Goal: Task Accomplishment & Management: Use online tool/utility

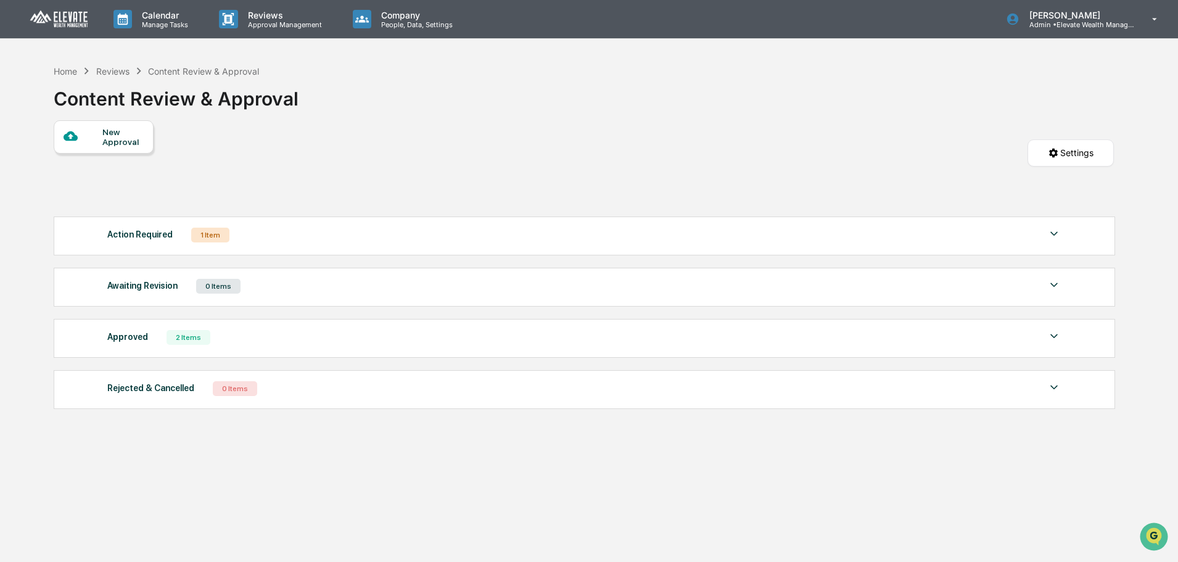
click at [81, 142] on div at bounding box center [83, 136] width 39 height 15
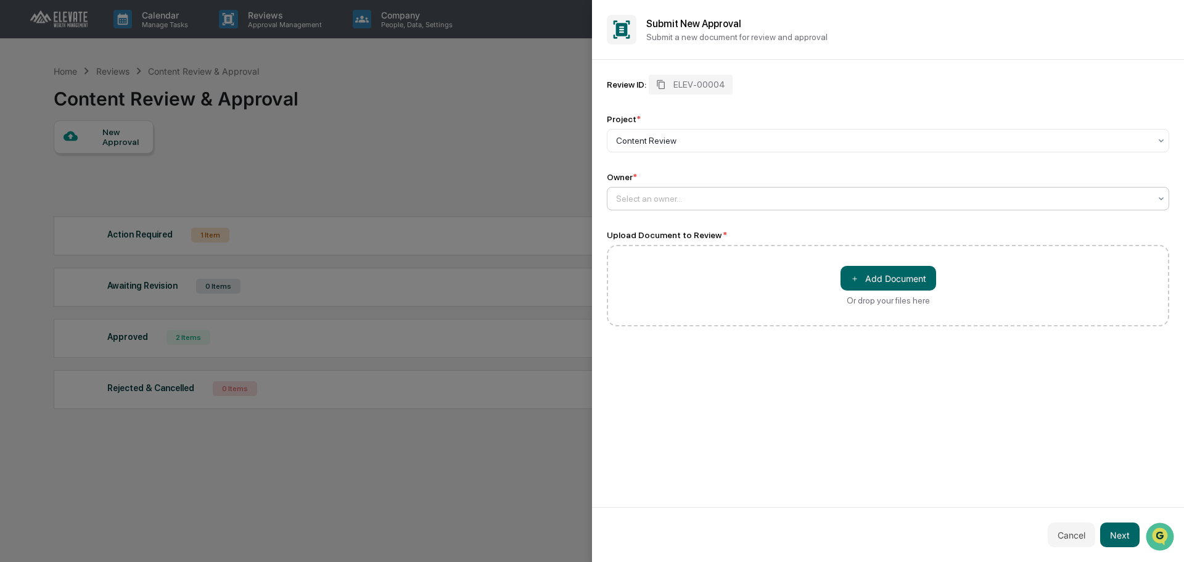
click at [703, 194] on div at bounding box center [883, 198] width 534 height 12
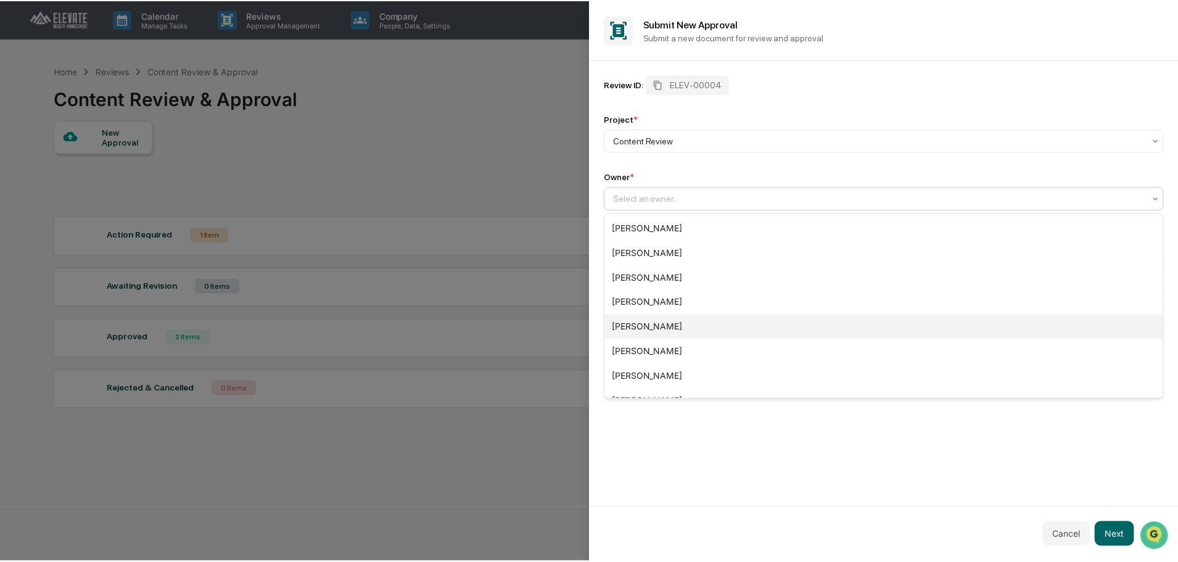
scroll to position [116, 0]
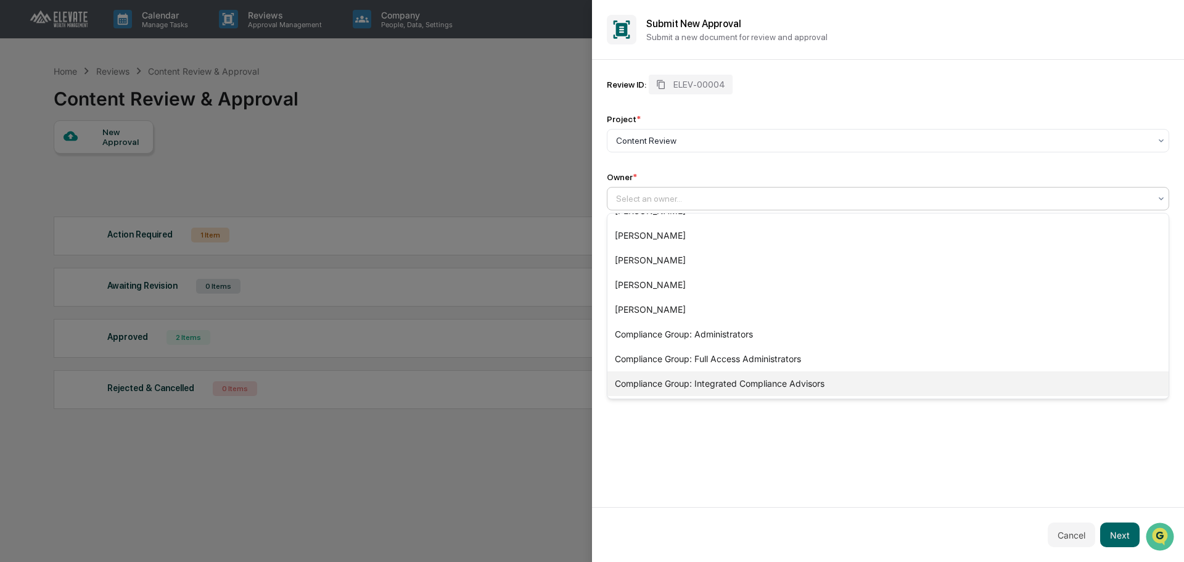
click at [751, 386] on div "Compliance Group: Integrated Compliance Advisors" at bounding box center [887, 383] width 561 height 25
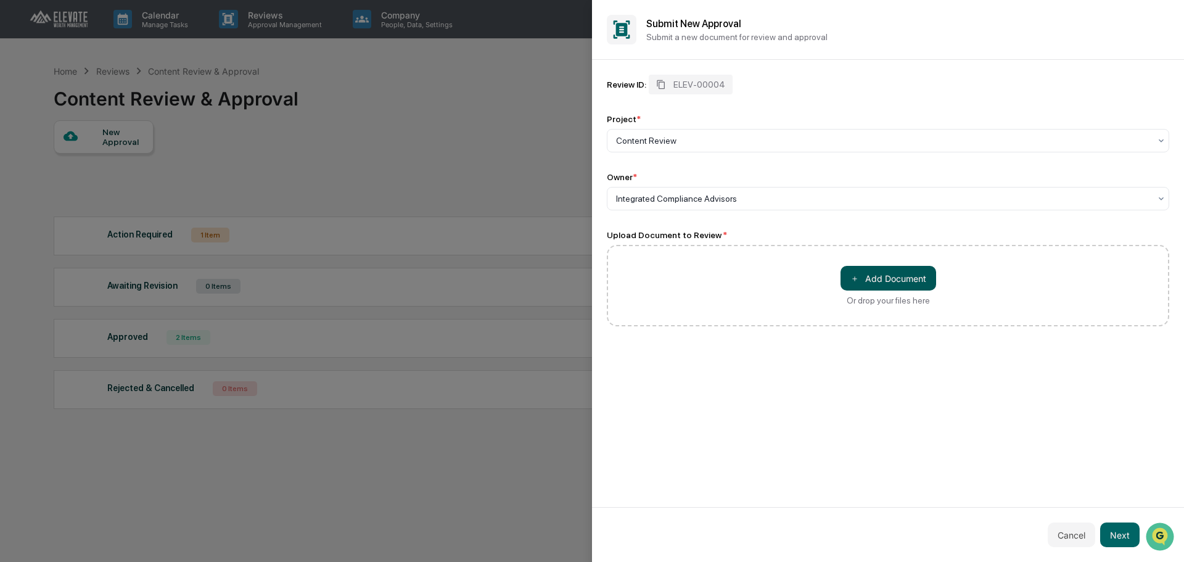
click at [897, 280] on button "＋ Add Document" at bounding box center [889, 278] width 96 height 25
click at [1127, 537] on button "Next" at bounding box center [1119, 534] width 39 height 25
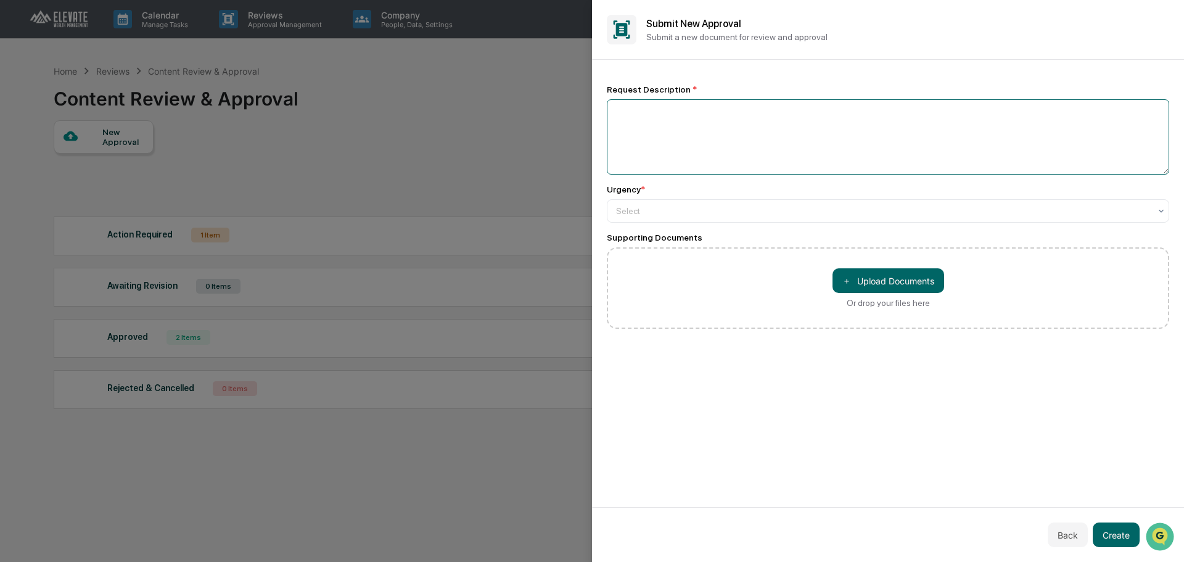
click at [726, 124] on textarea at bounding box center [888, 136] width 562 height 75
type textarea "**********"
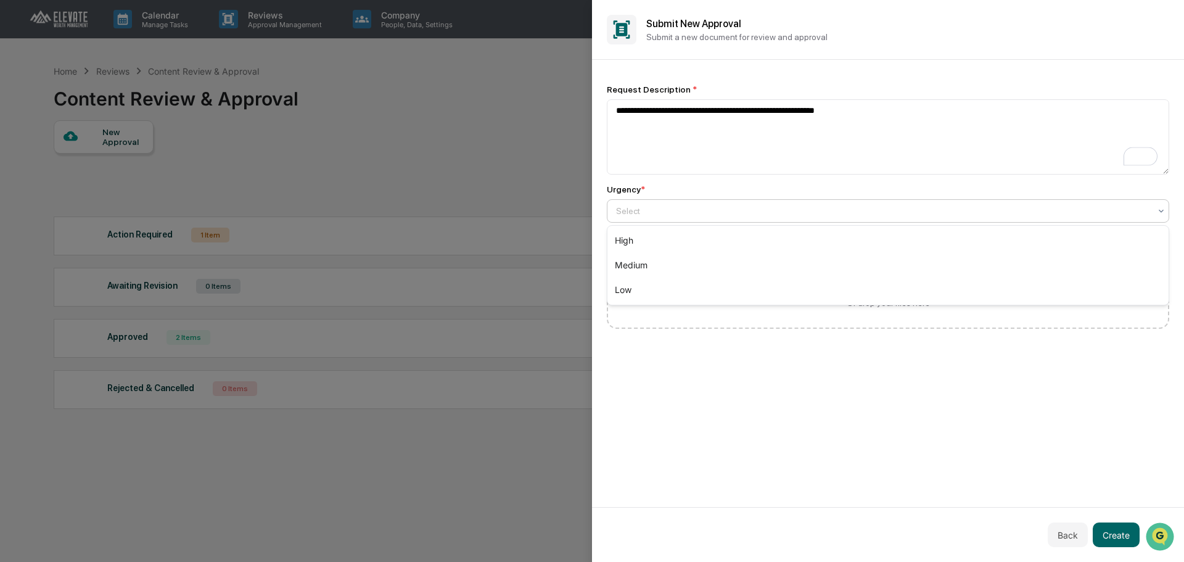
click at [678, 215] on div at bounding box center [883, 211] width 534 height 12
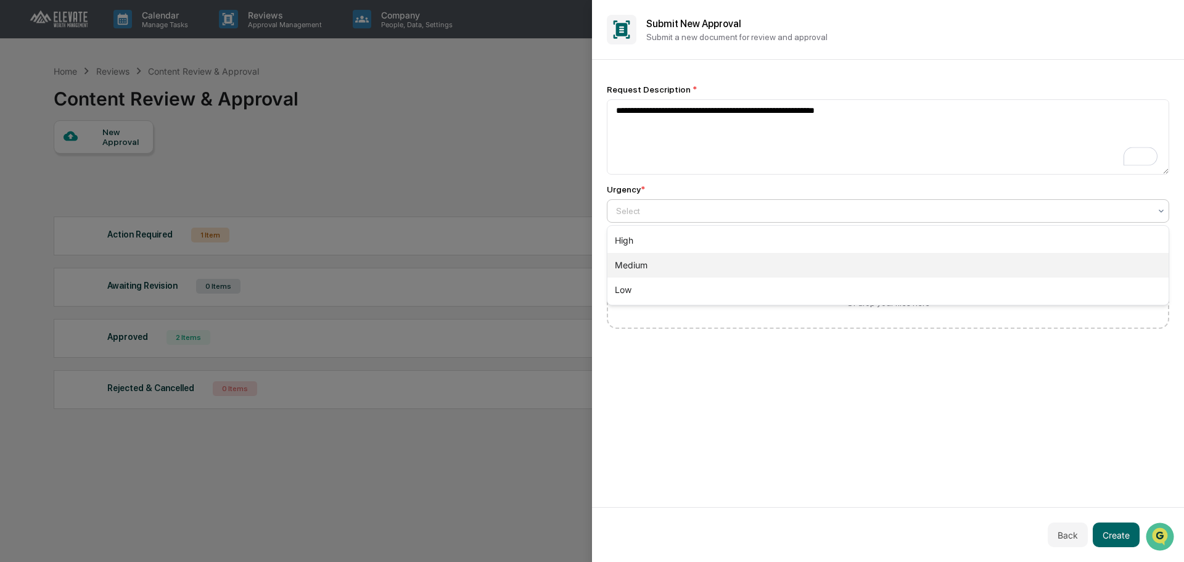
click at [649, 263] on div "Medium" at bounding box center [887, 265] width 561 height 25
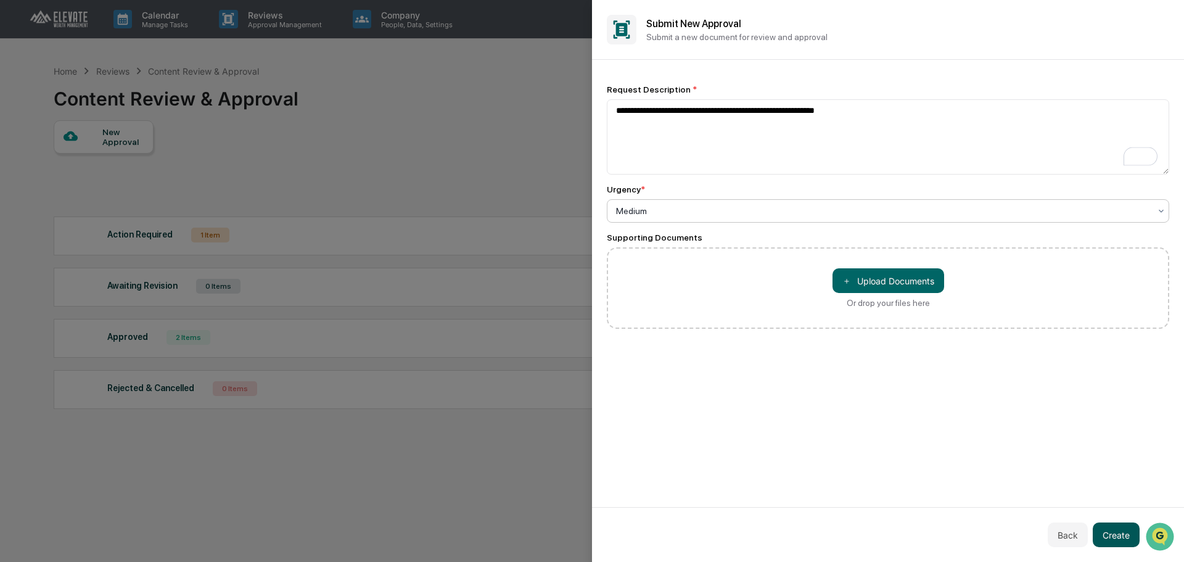
click at [1124, 539] on button "Create" at bounding box center [1116, 534] width 47 height 25
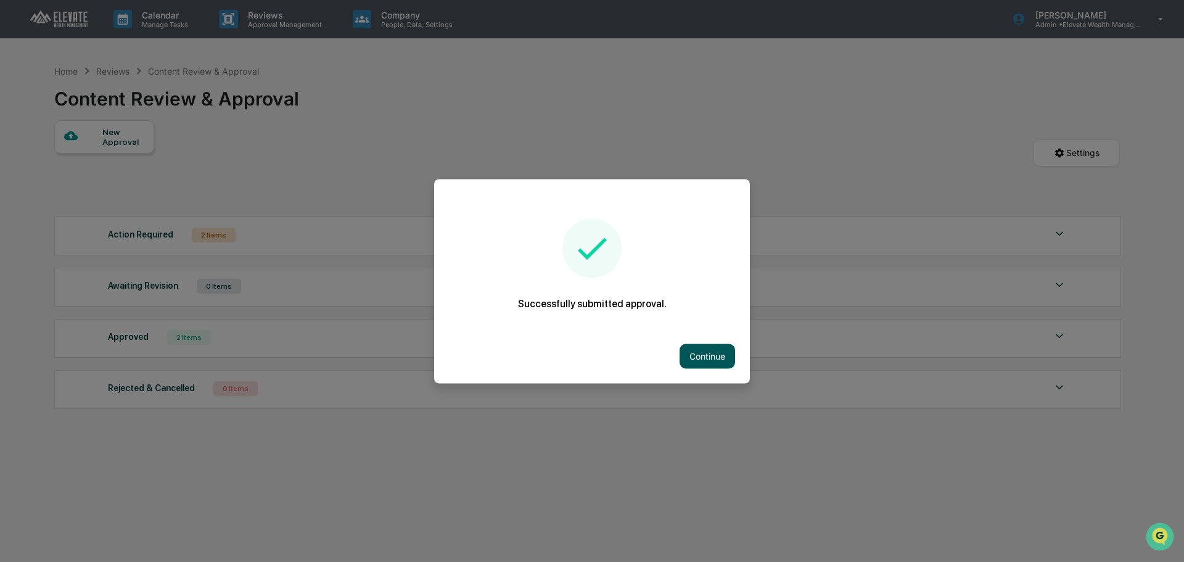
click at [718, 356] on button "Continue" at bounding box center [708, 356] width 56 height 25
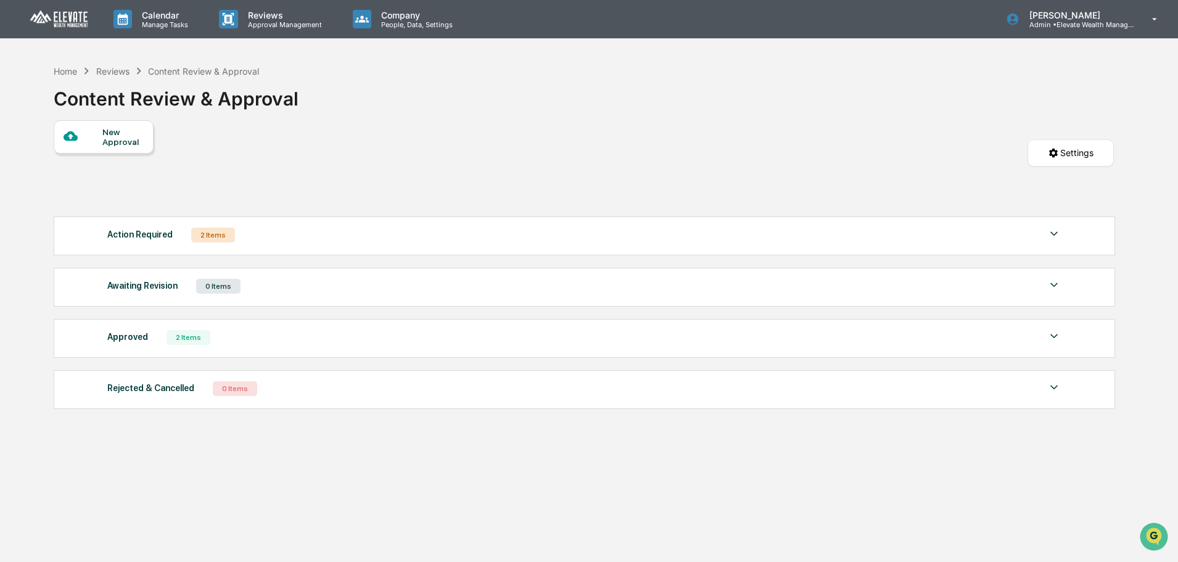
click at [496, 347] on div "Approved 2 Items File Name Review Id Created Date Requested By Compliance Owner…" at bounding box center [584, 338] width 1061 height 39
click at [1055, 337] on img at bounding box center [1054, 336] width 15 height 15
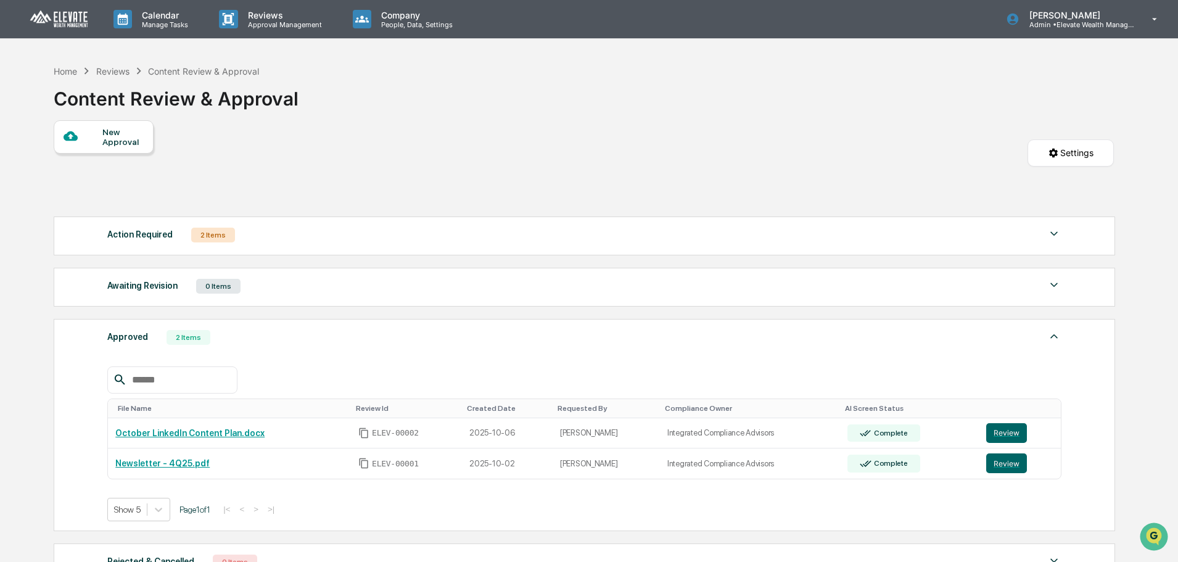
click at [1048, 236] on img at bounding box center [1054, 233] width 15 height 15
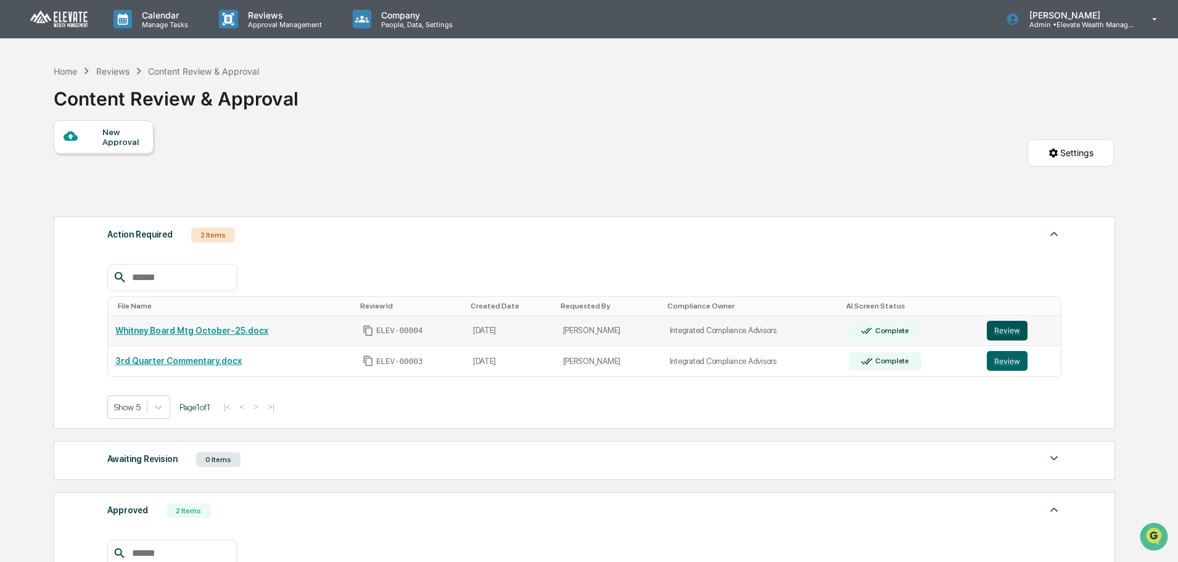
click at [1017, 330] on button "Review" at bounding box center [1007, 331] width 41 height 20
click at [1017, 353] on button "Review" at bounding box center [1007, 361] width 41 height 20
